Goal: Task Accomplishment & Management: Complete application form

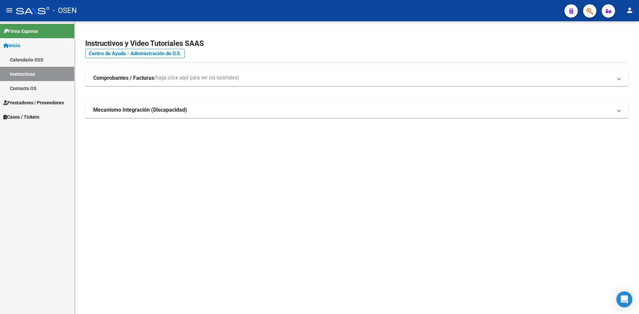
click at [9, 12] on mat-icon "menu" at bounding box center [9, 10] width 8 height 8
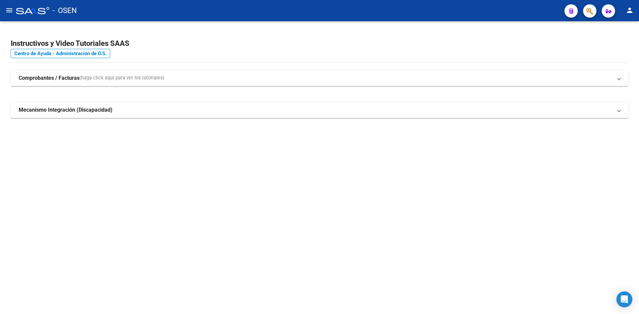
click at [9, 12] on mat-icon "menu" at bounding box center [9, 10] width 8 height 8
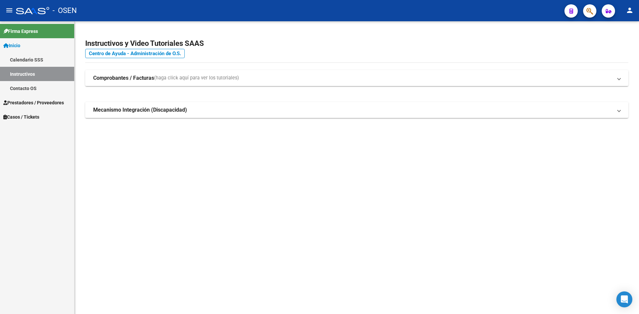
click at [17, 46] on span "Inicio" at bounding box center [11, 45] width 17 height 7
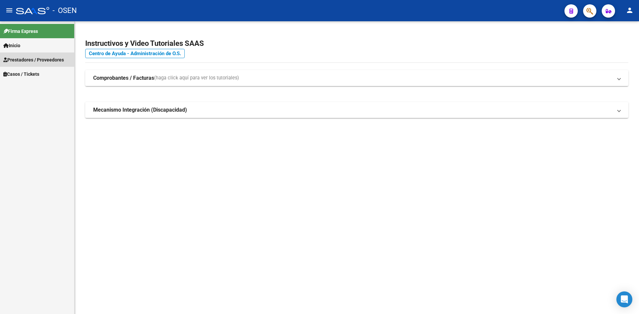
click at [21, 57] on span "Prestadores / Proveedores" at bounding box center [33, 59] width 61 height 7
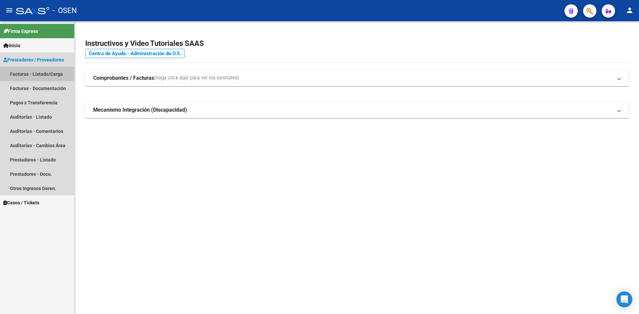
click at [23, 73] on link "Facturas - Listado/Carga" at bounding box center [37, 74] width 74 height 14
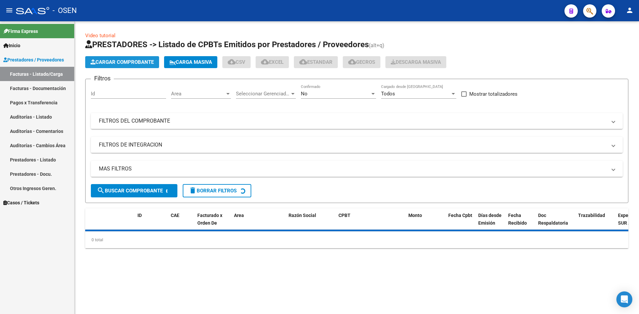
click at [110, 62] on span "Cargar Comprobante" at bounding box center [122, 62] width 63 height 6
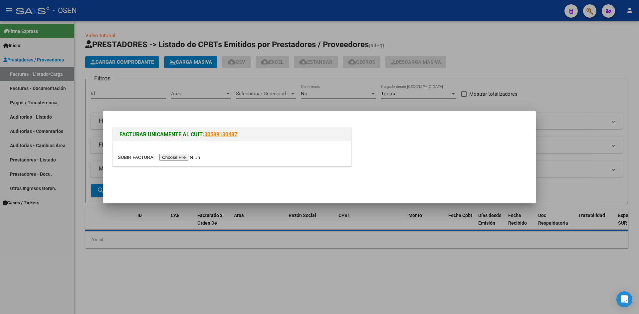
click at [191, 159] on input "file" at bounding box center [160, 157] width 84 height 7
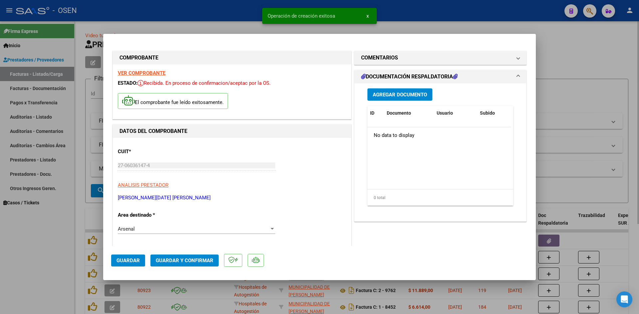
click at [514, 30] on div at bounding box center [319, 157] width 639 height 314
